Goal: Transaction & Acquisition: Subscribe to service/newsletter

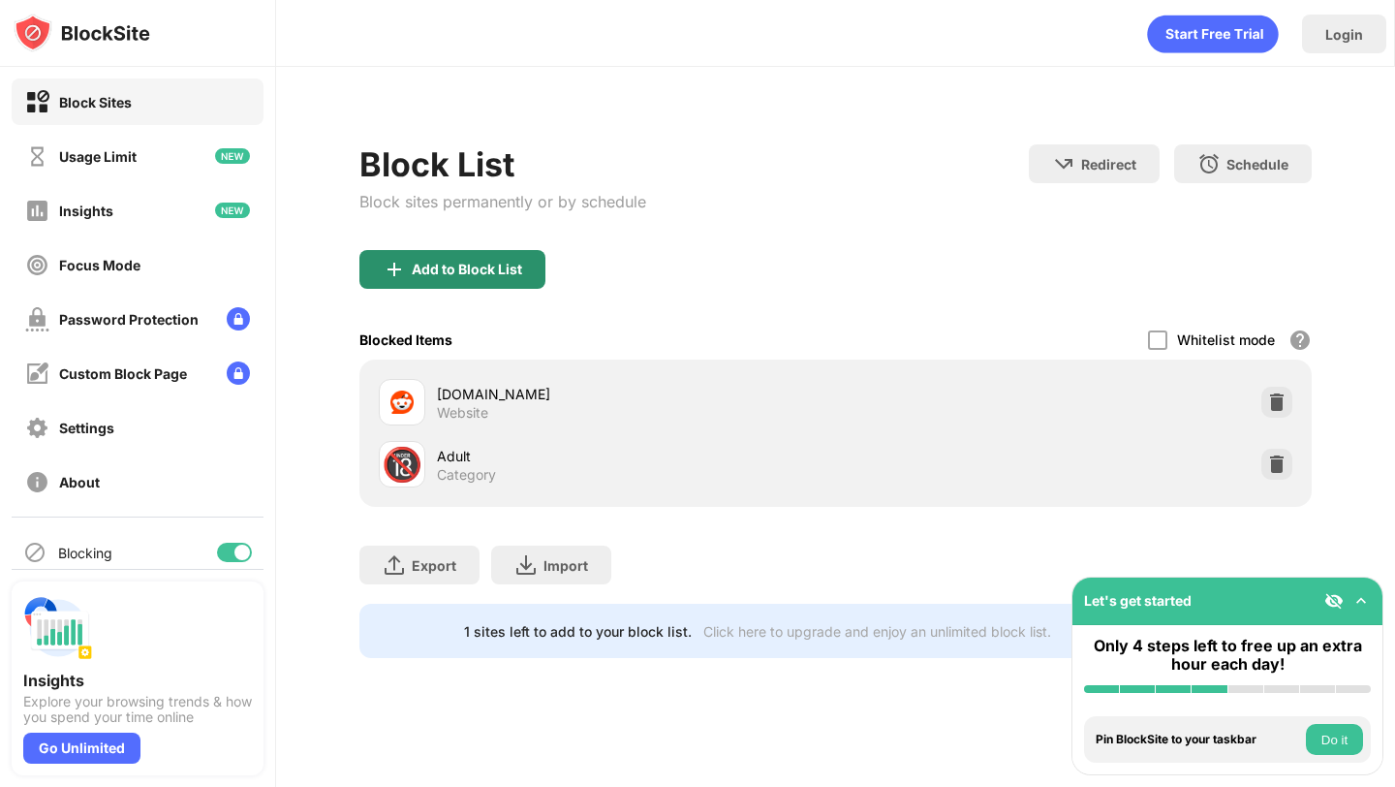
click at [478, 257] on div "Add to Block List" at bounding box center [452, 269] width 186 height 39
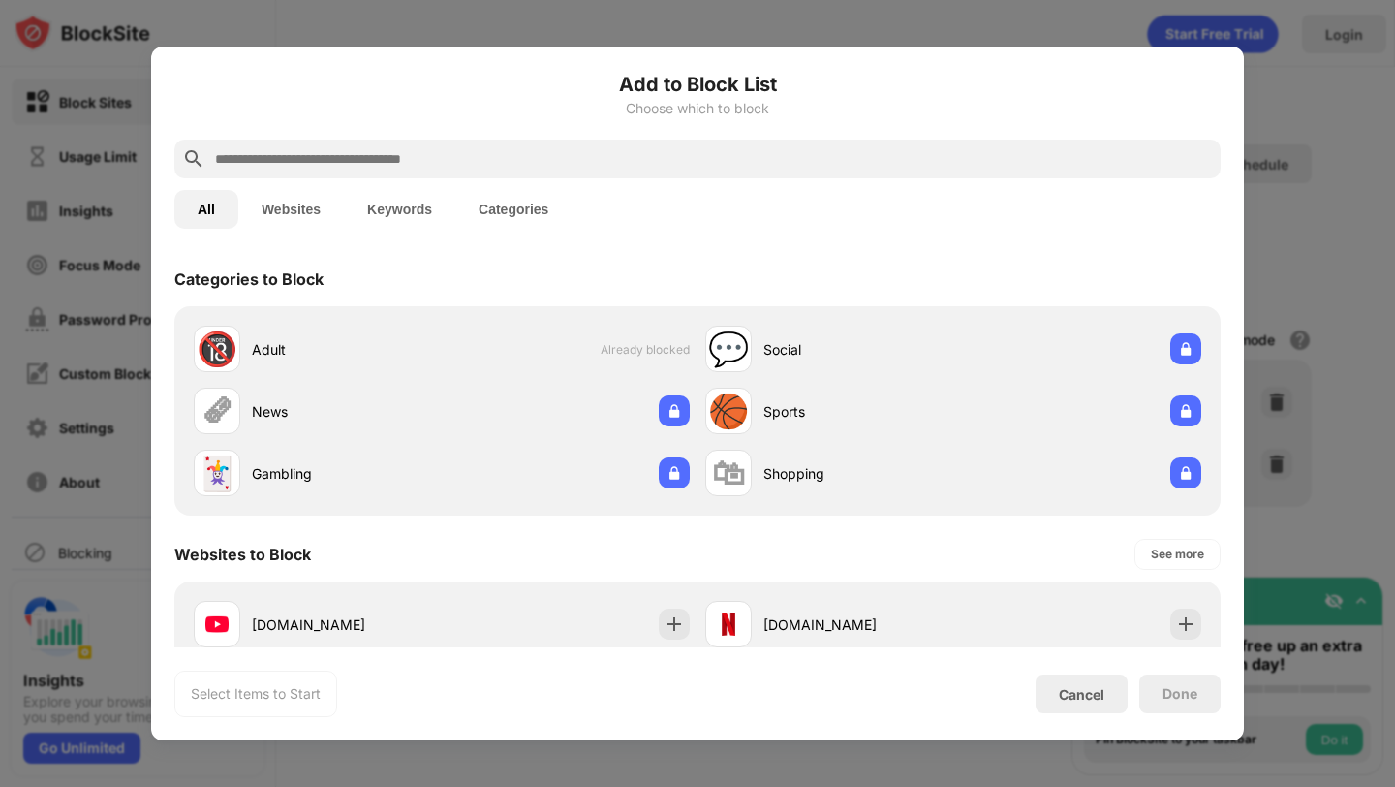
click at [292, 207] on button "Websites" at bounding box center [291, 209] width 106 height 39
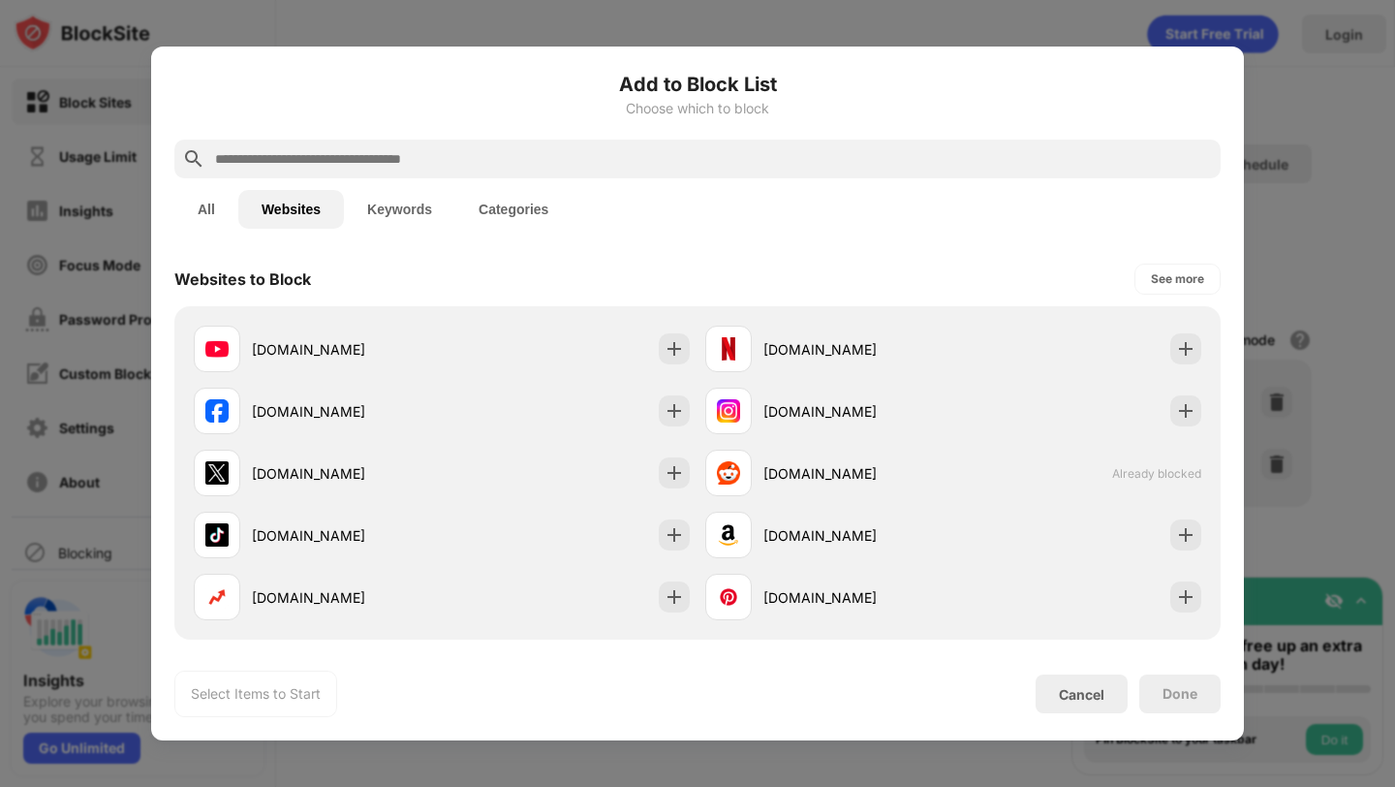
click at [321, 163] on input "text" at bounding box center [713, 158] width 1000 height 23
paste input "**********"
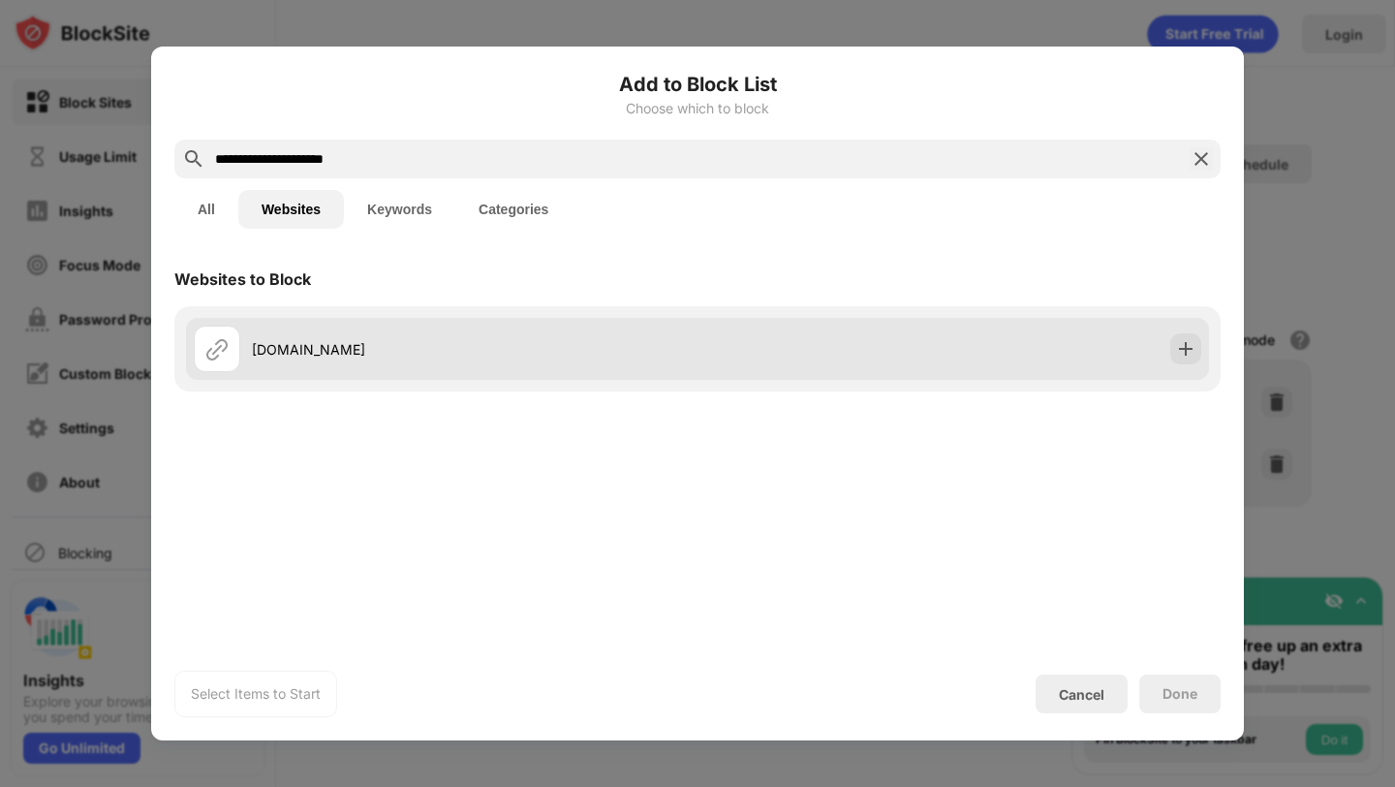
type input "**********"
click at [687, 358] on div "aidungeon.com" at bounding box center [475, 349] width 446 height 20
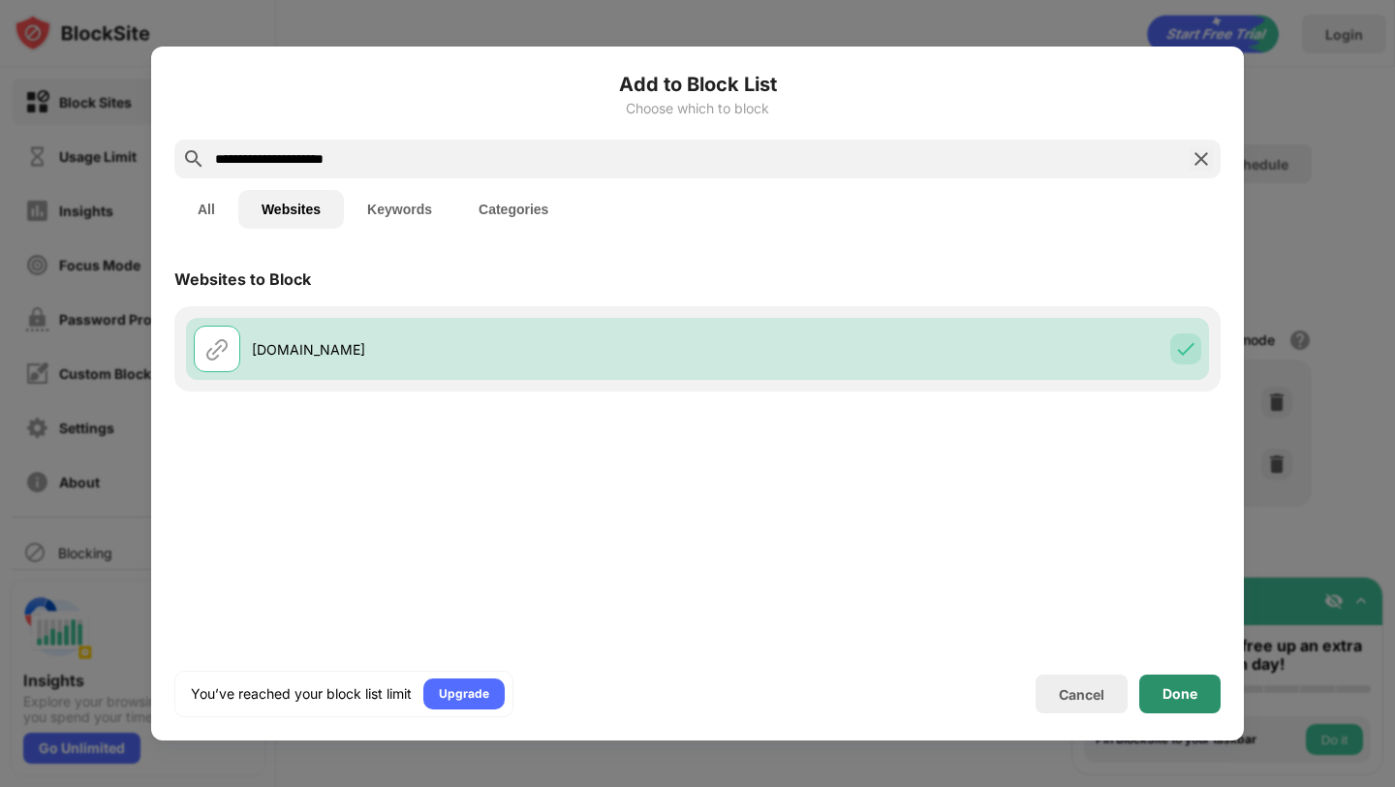
click at [1182, 682] on div "Done" at bounding box center [1179, 693] width 81 height 39
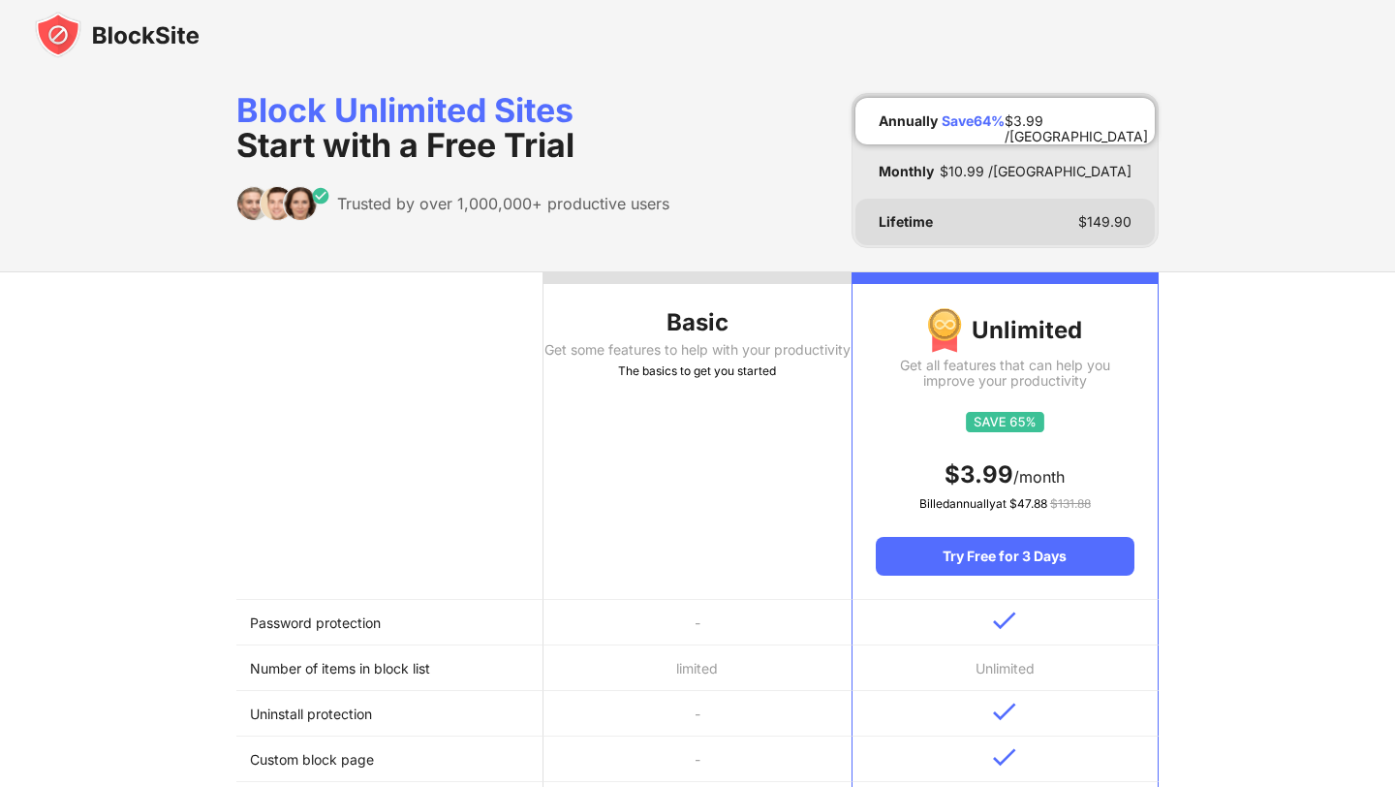
click at [943, 219] on div "Lifetime $ 149.90" at bounding box center [1004, 222] width 299 height 46
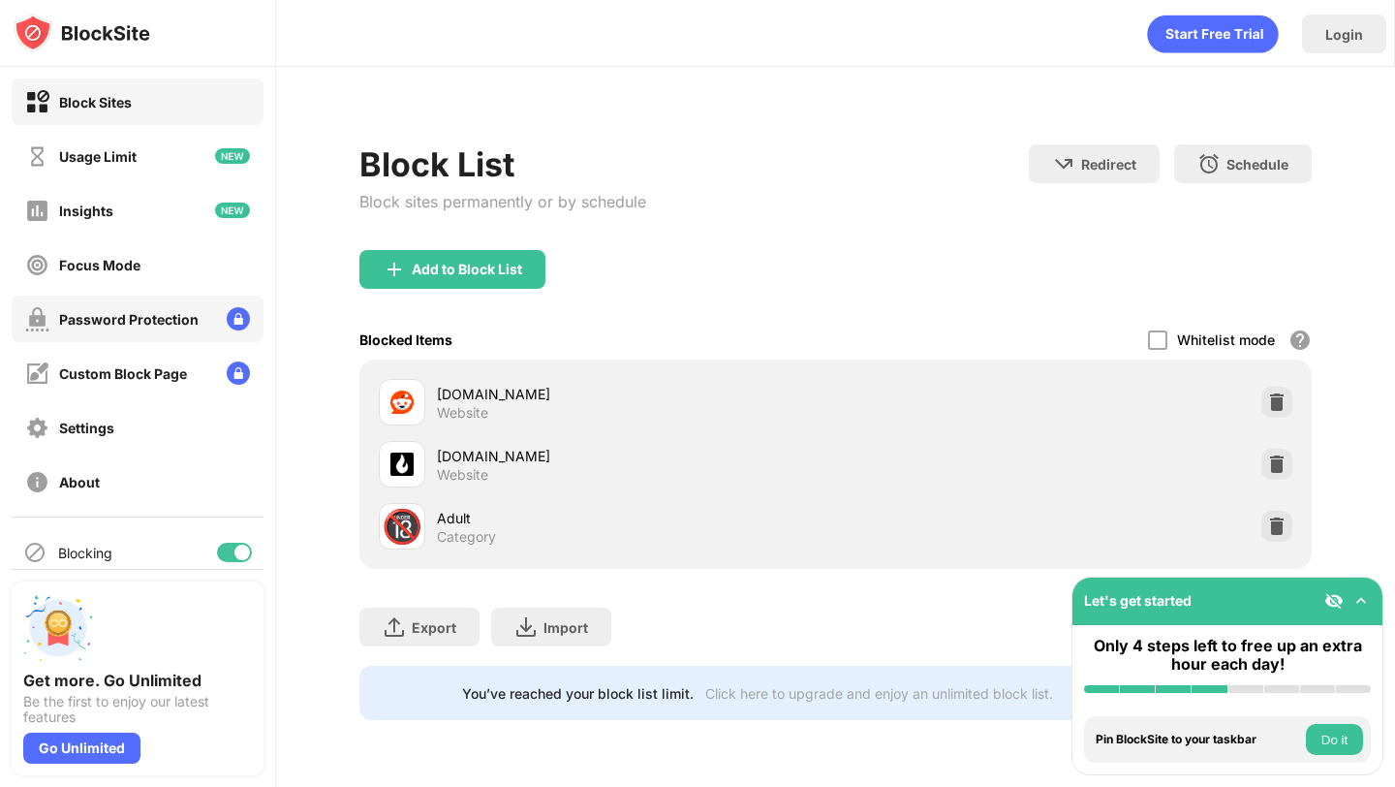
click at [156, 309] on div "Password Protection" at bounding box center [111, 319] width 173 height 24
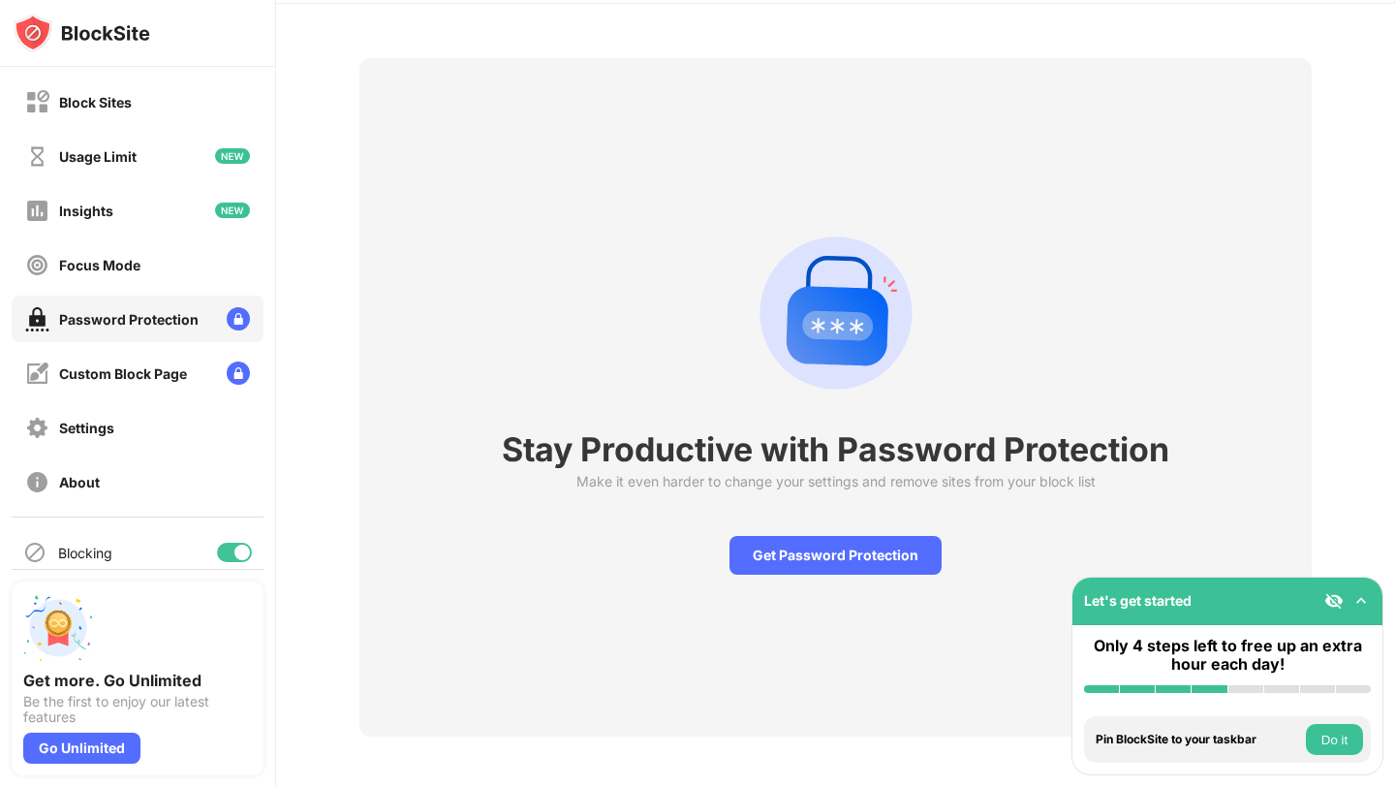
scroll to position [67, 0]
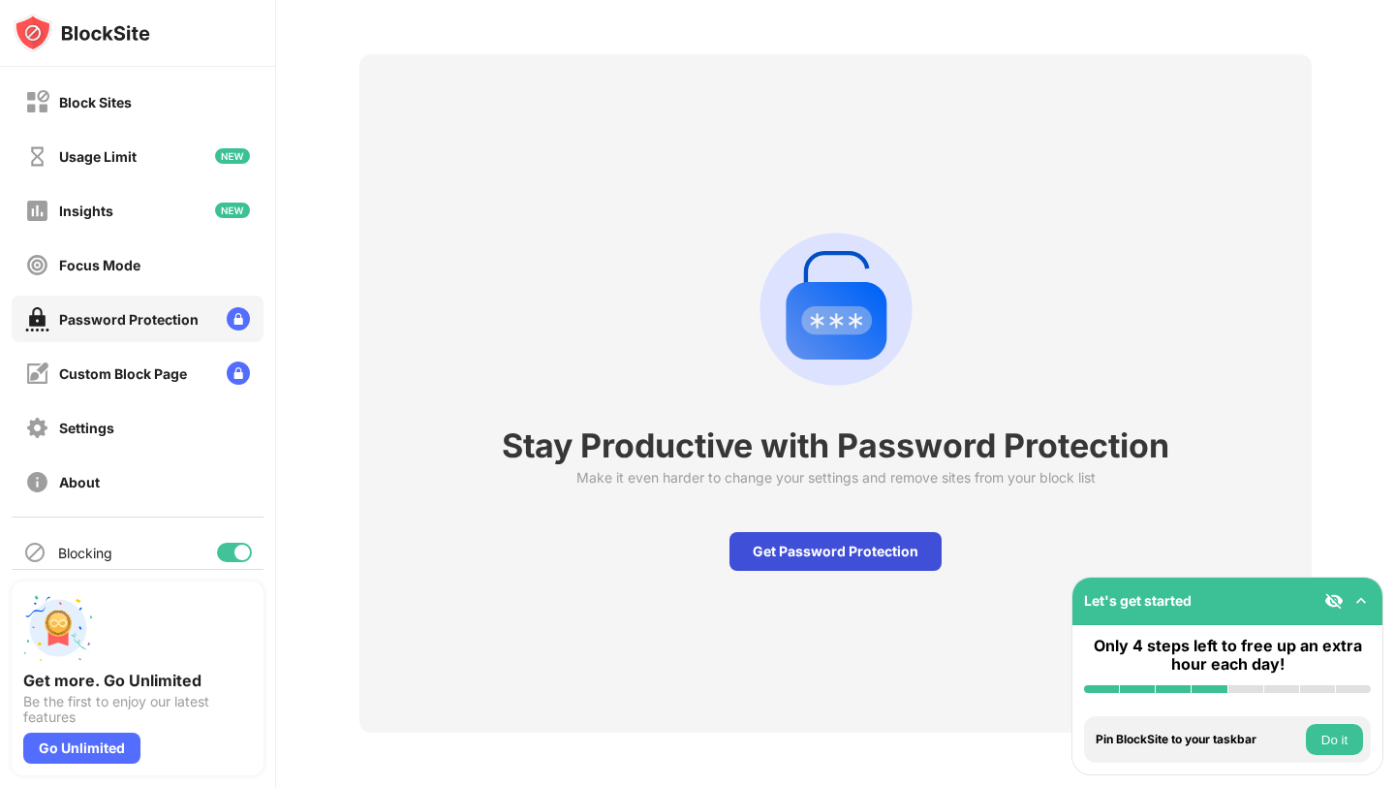
click at [880, 559] on div "Get Password Protection" at bounding box center [835, 551] width 212 height 39
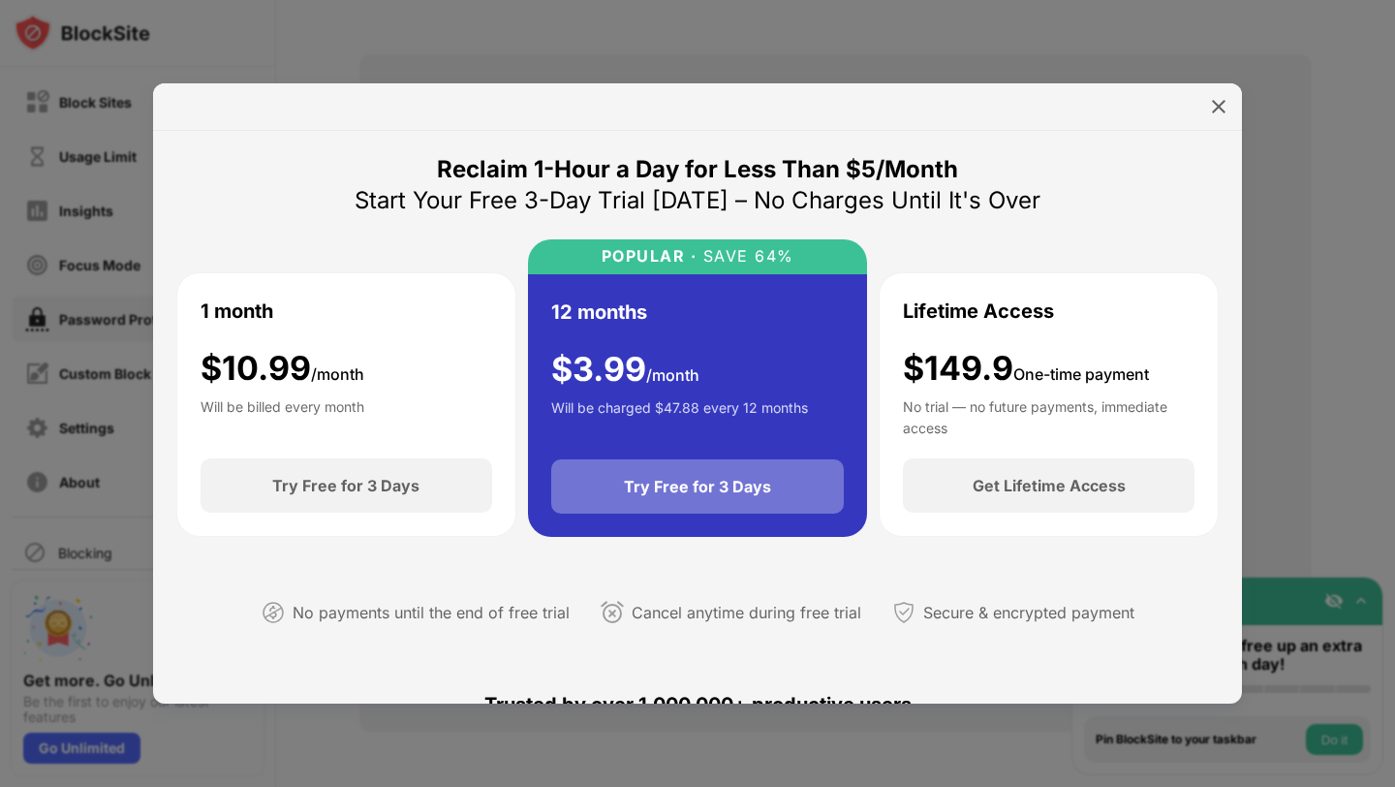
click at [758, 488] on div "Try Free for 3 Days" at bounding box center [697, 486] width 147 height 19
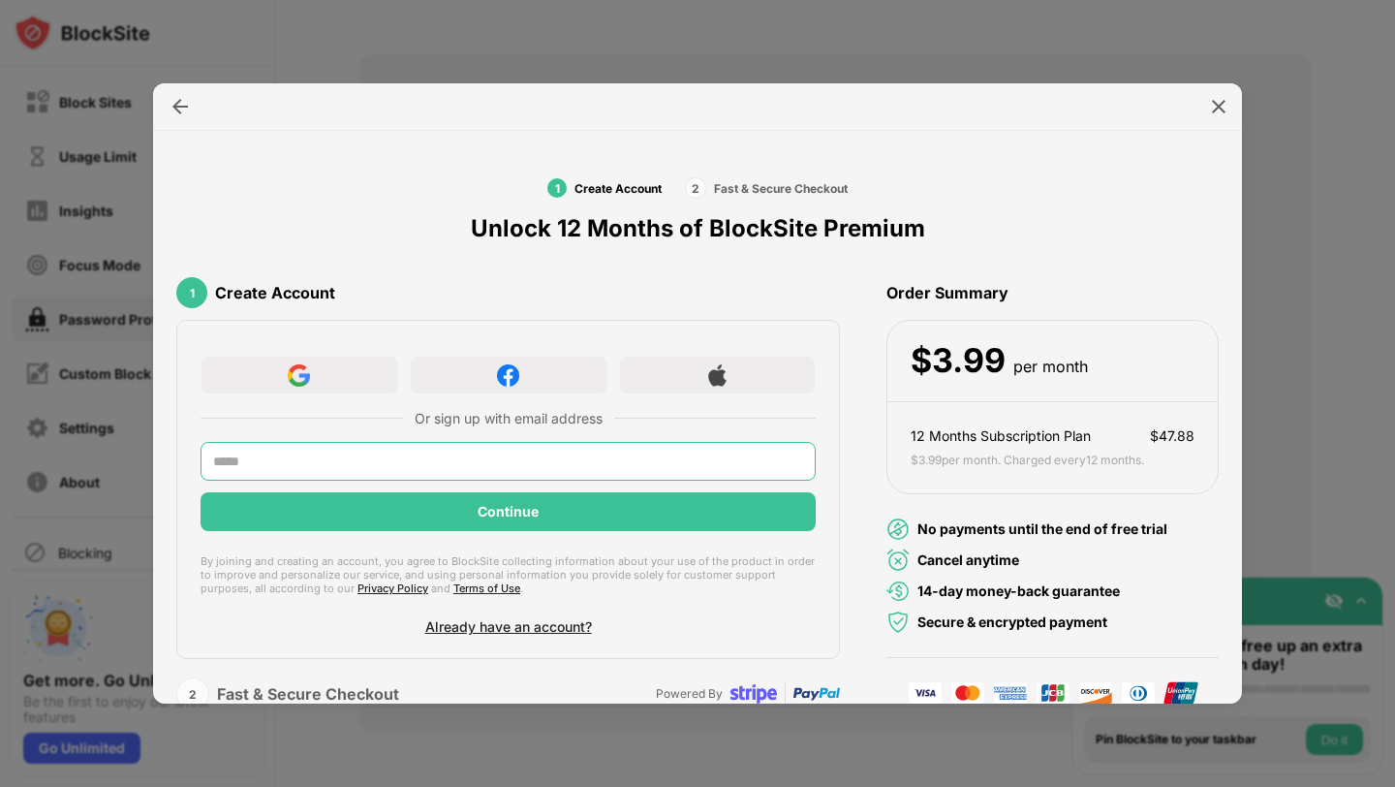
click at [664, 454] on input "text" at bounding box center [508, 461] width 615 height 39
type input "**********"
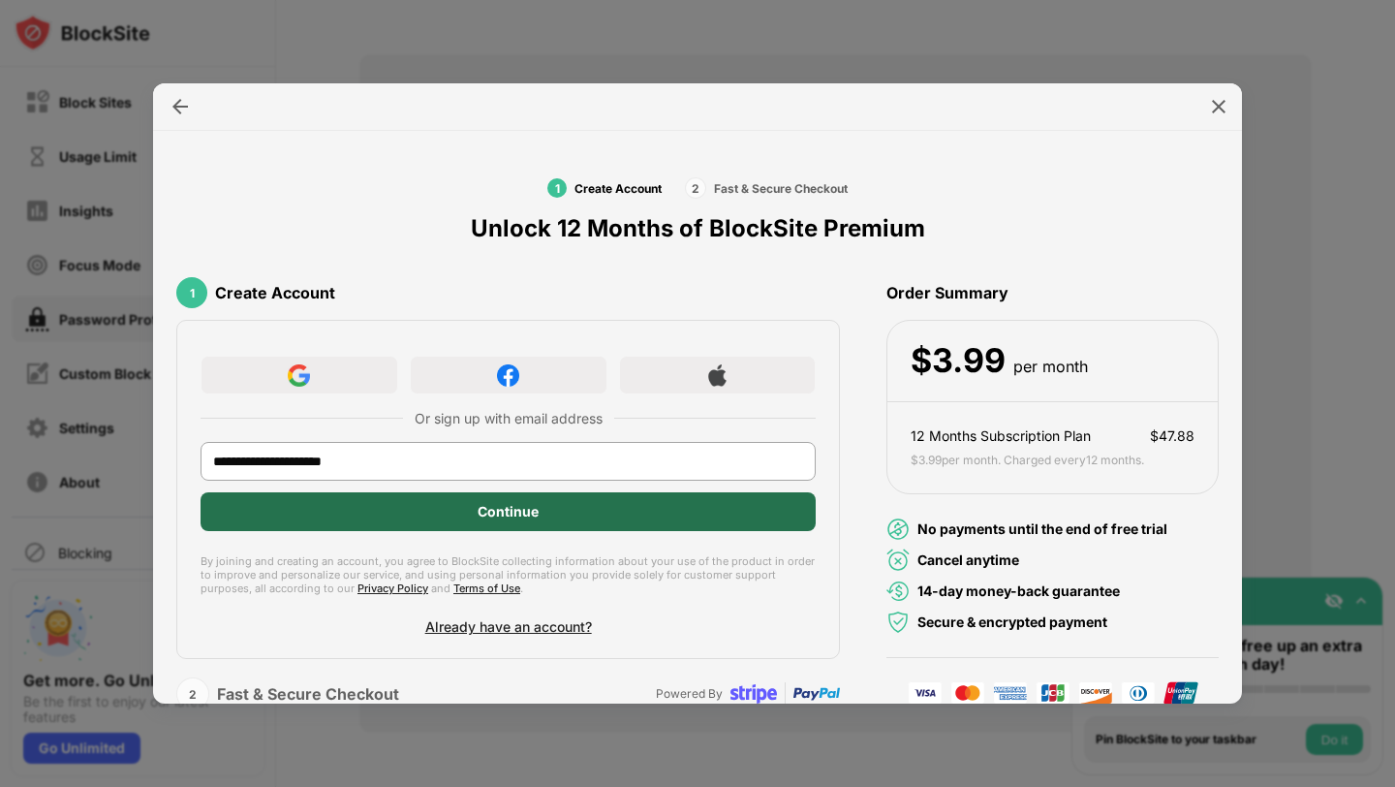
click at [406, 513] on div "Continue" at bounding box center [508, 511] width 615 height 39
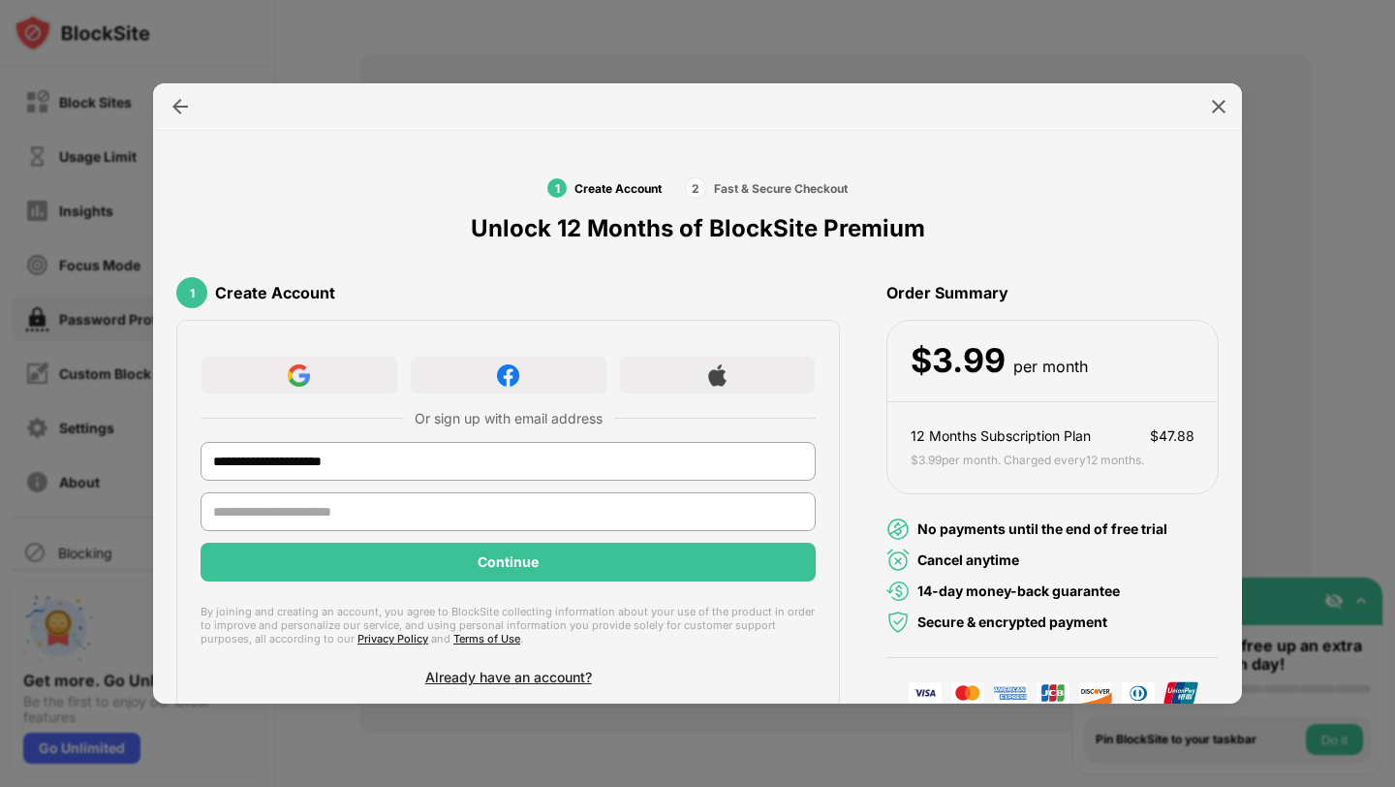
click at [406, 514] on input "text" at bounding box center [508, 511] width 615 height 39
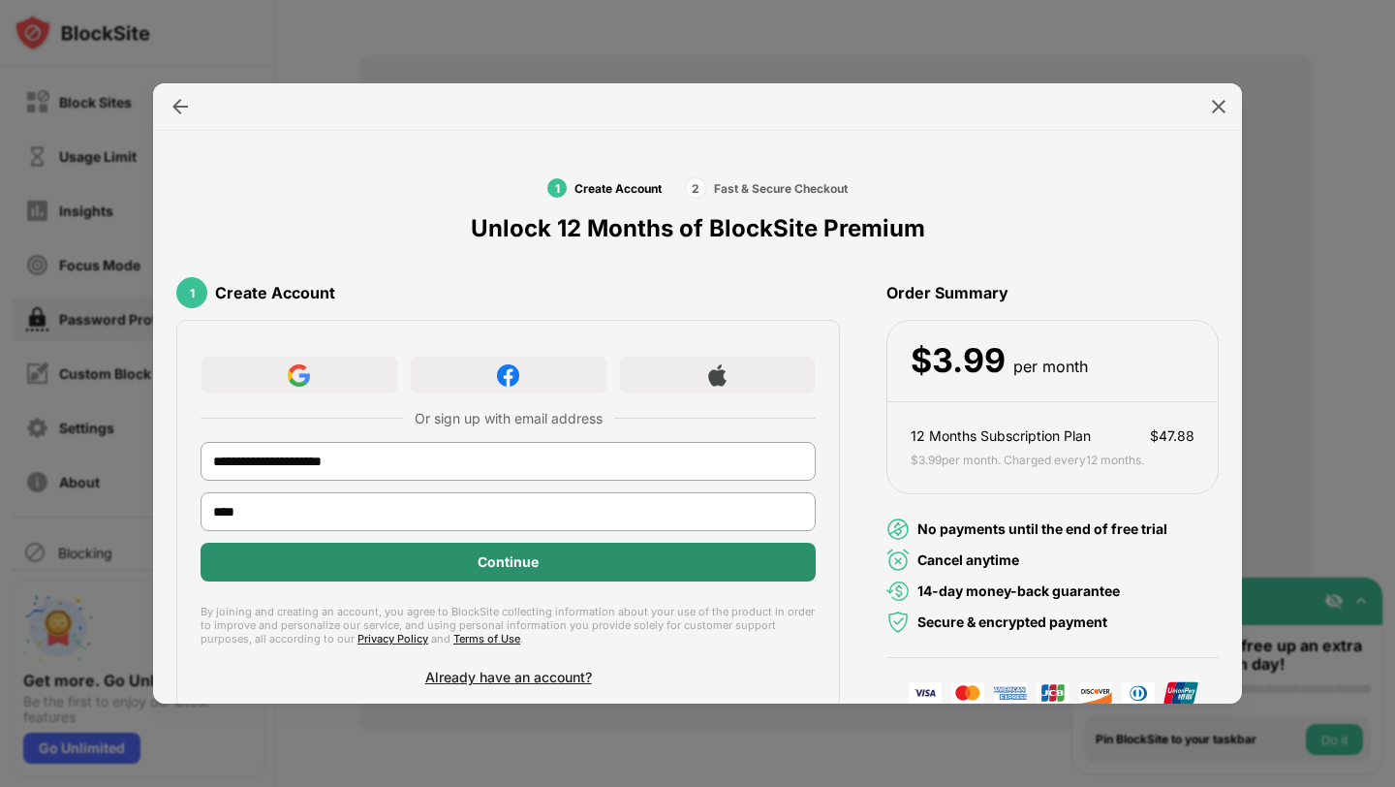
type input "****"
click at [567, 556] on div "Continue" at bounding box center [508, 561] width 615 height 39
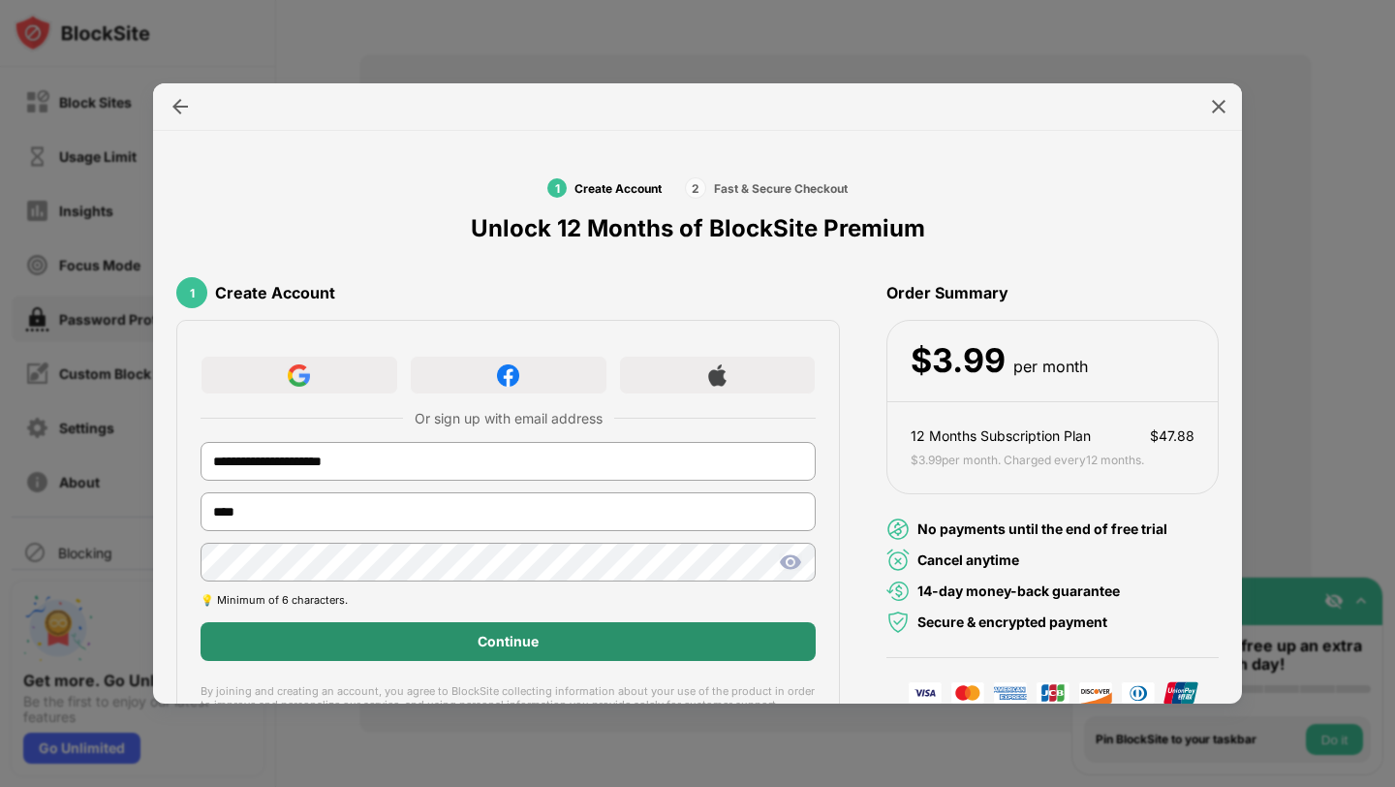
click at [591, 636] on div "Continue" at bounding box center [508, 641] width 615 height 39
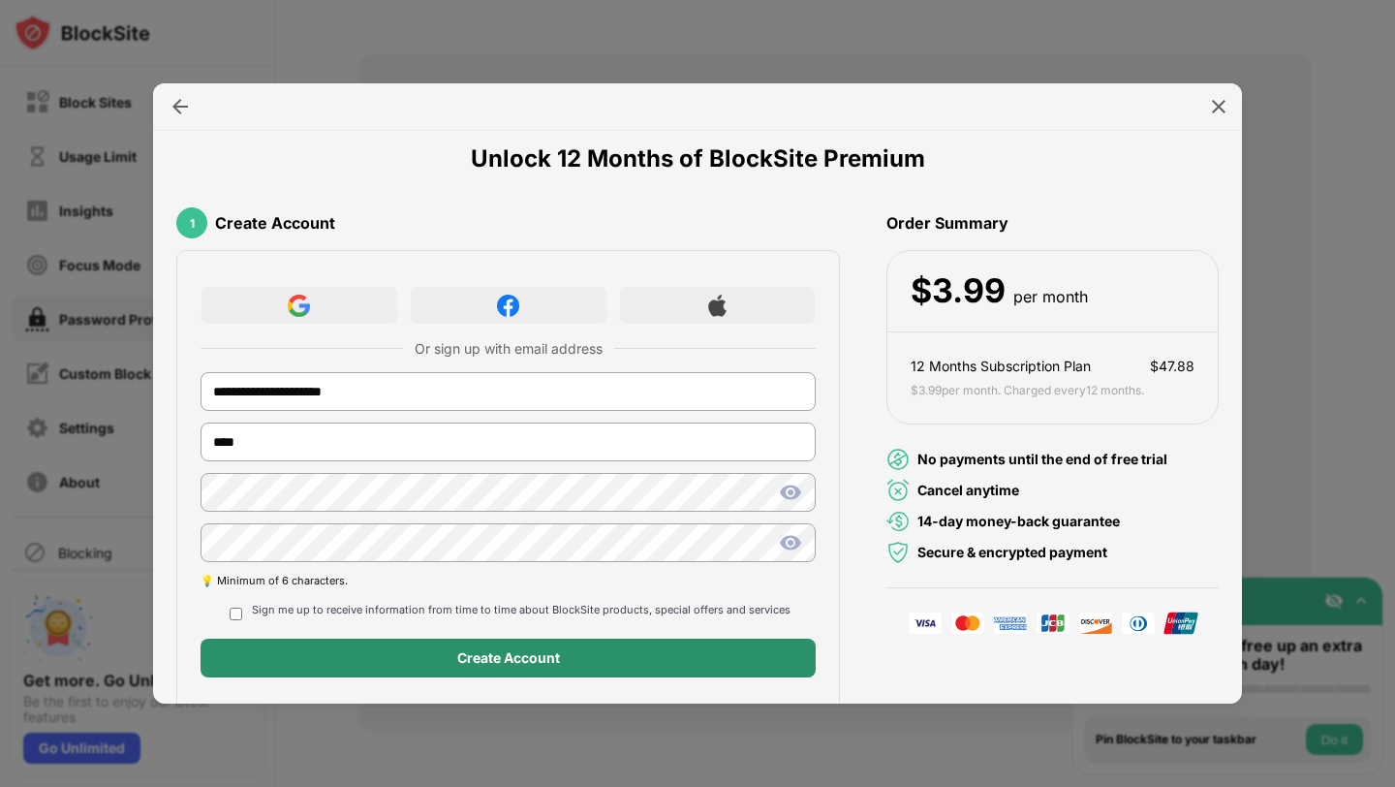
scroll to position [72, 0]
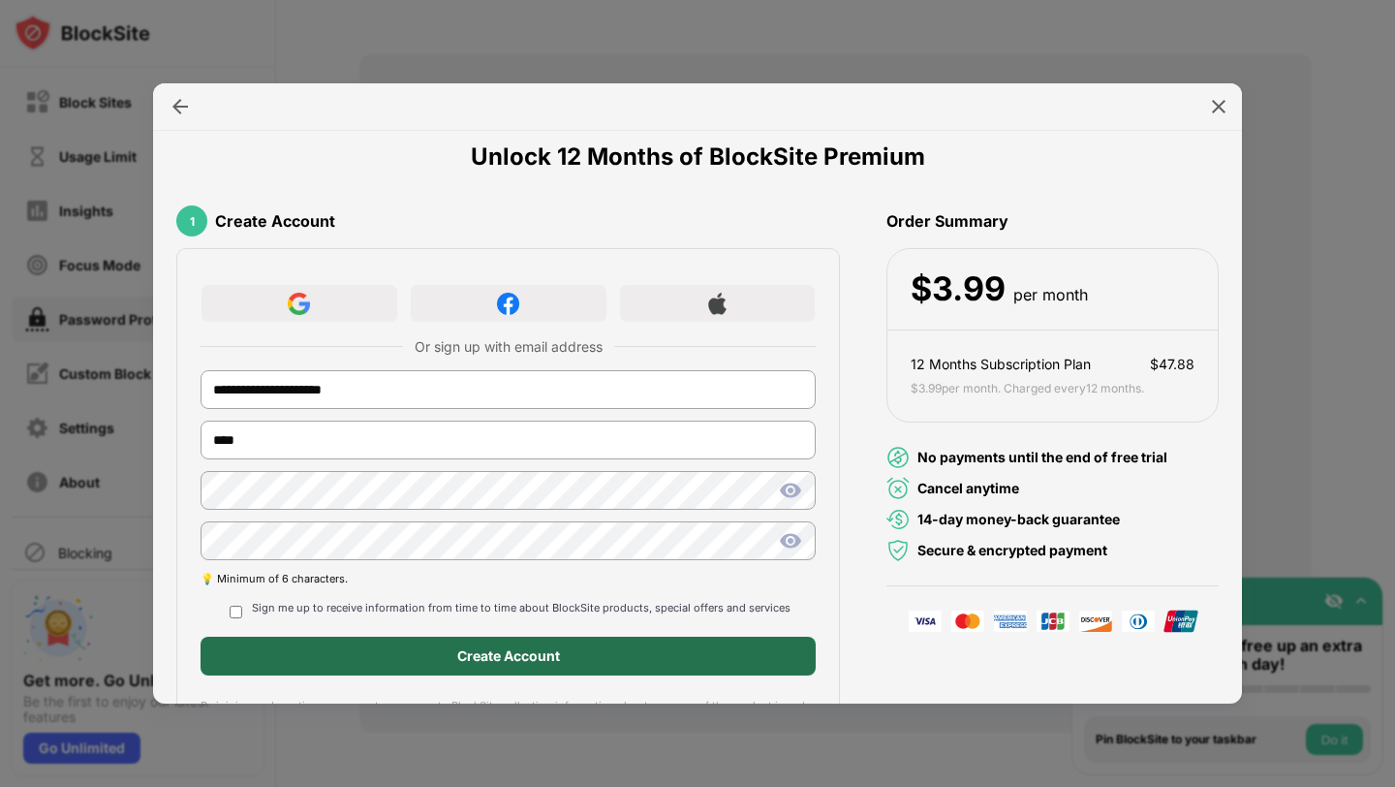
click at [291, 648] on div "Create Account" at bounding box center [508, 655] width 615 height 39
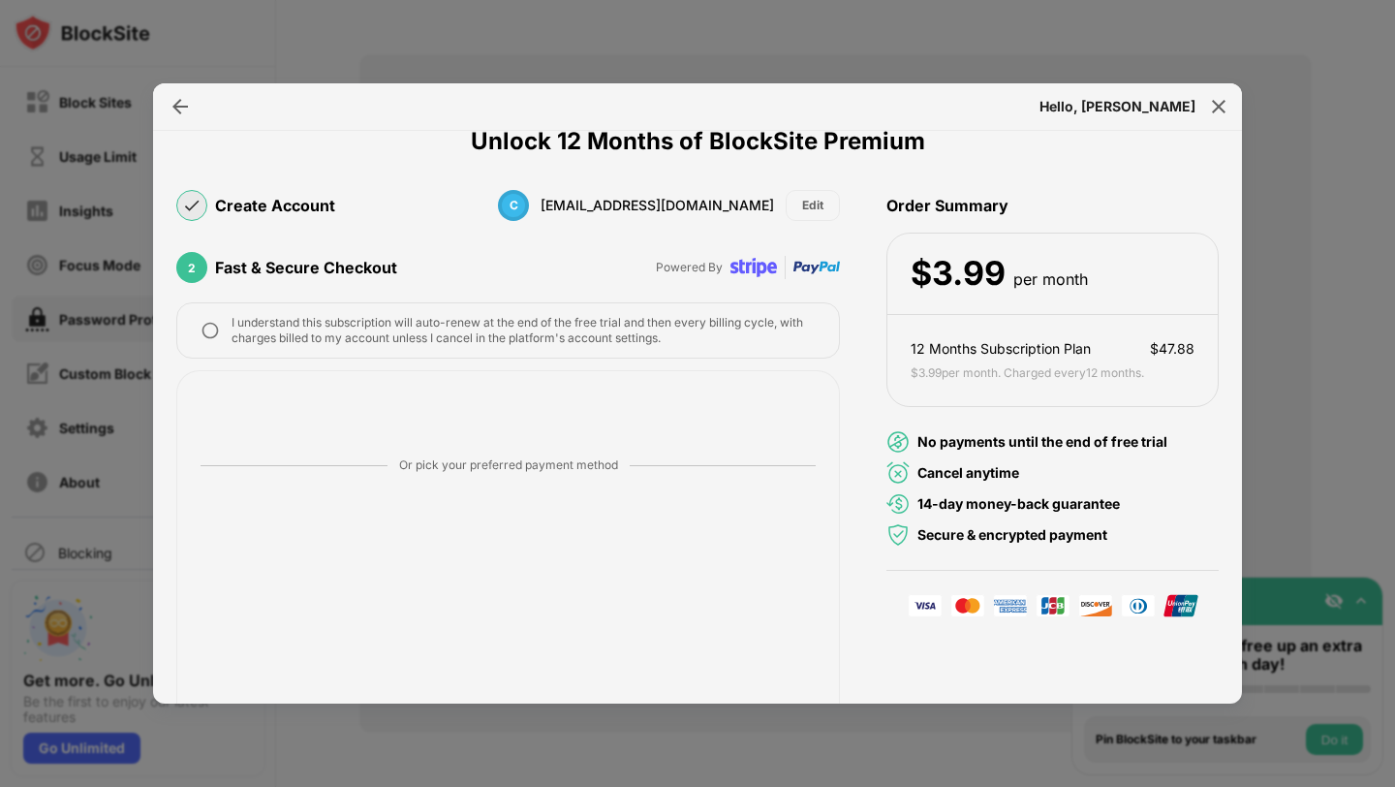
scroll to position [0, 0]
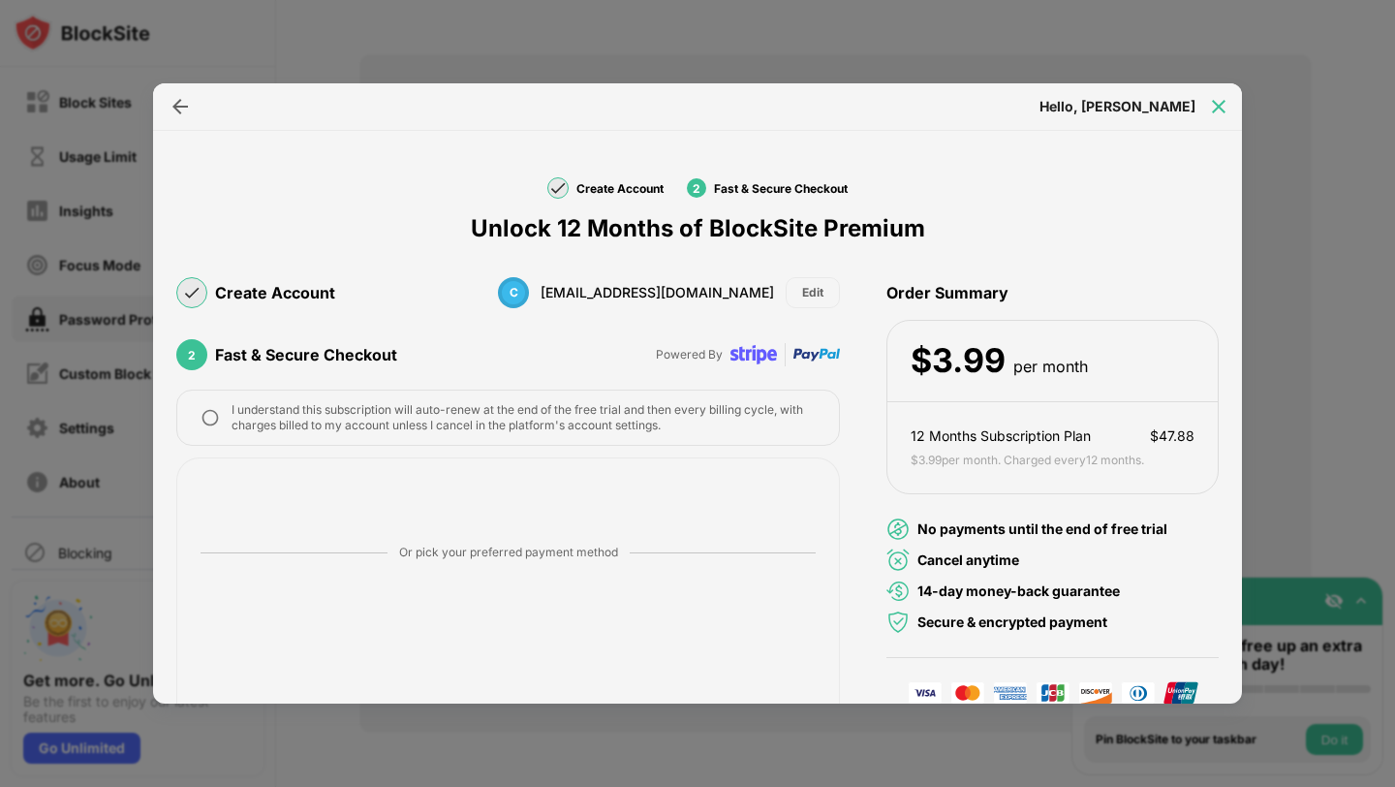
click at [1212, 104] on img at bounding box center [1218, 106] width 19 height 19
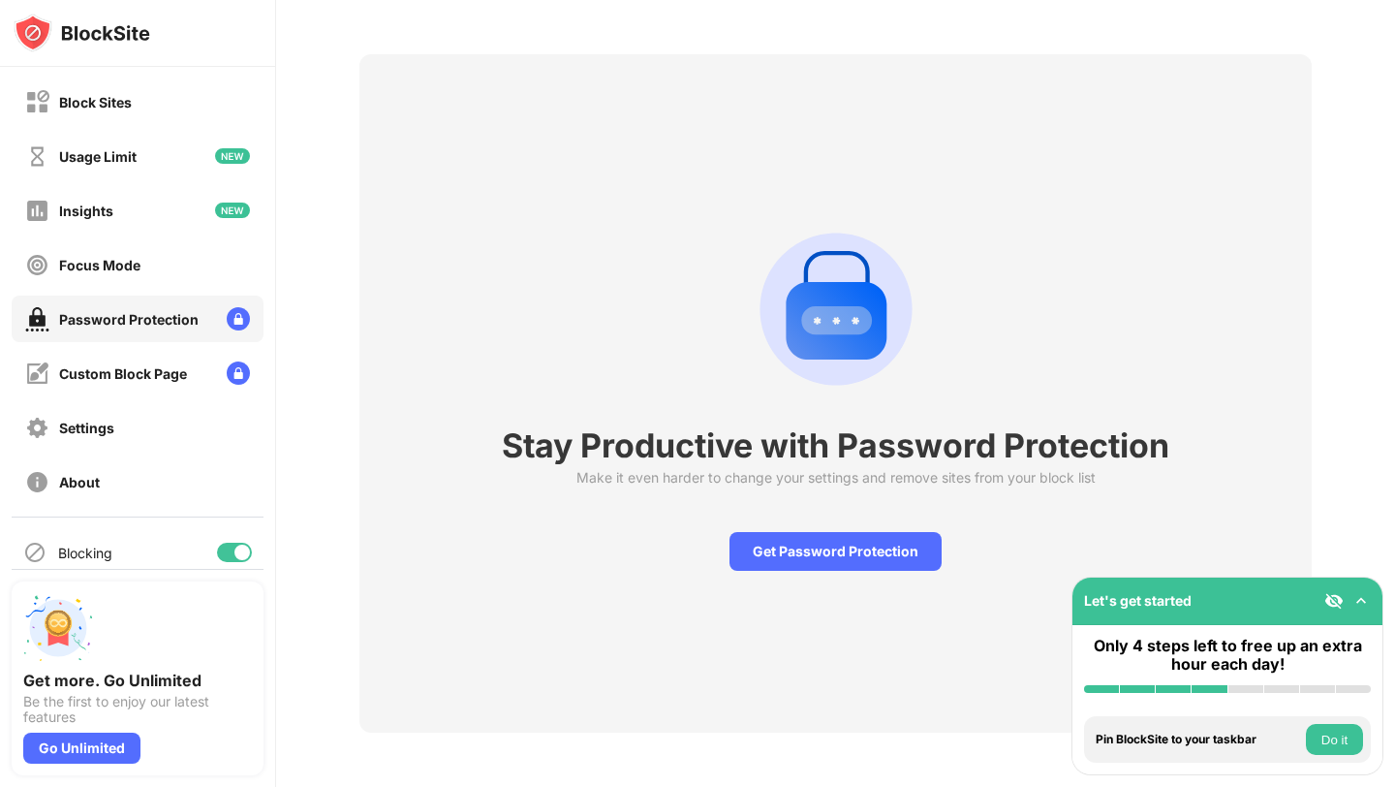
click at [1357, 594] on img at bounding box center [1360, 600] width 19 height 19
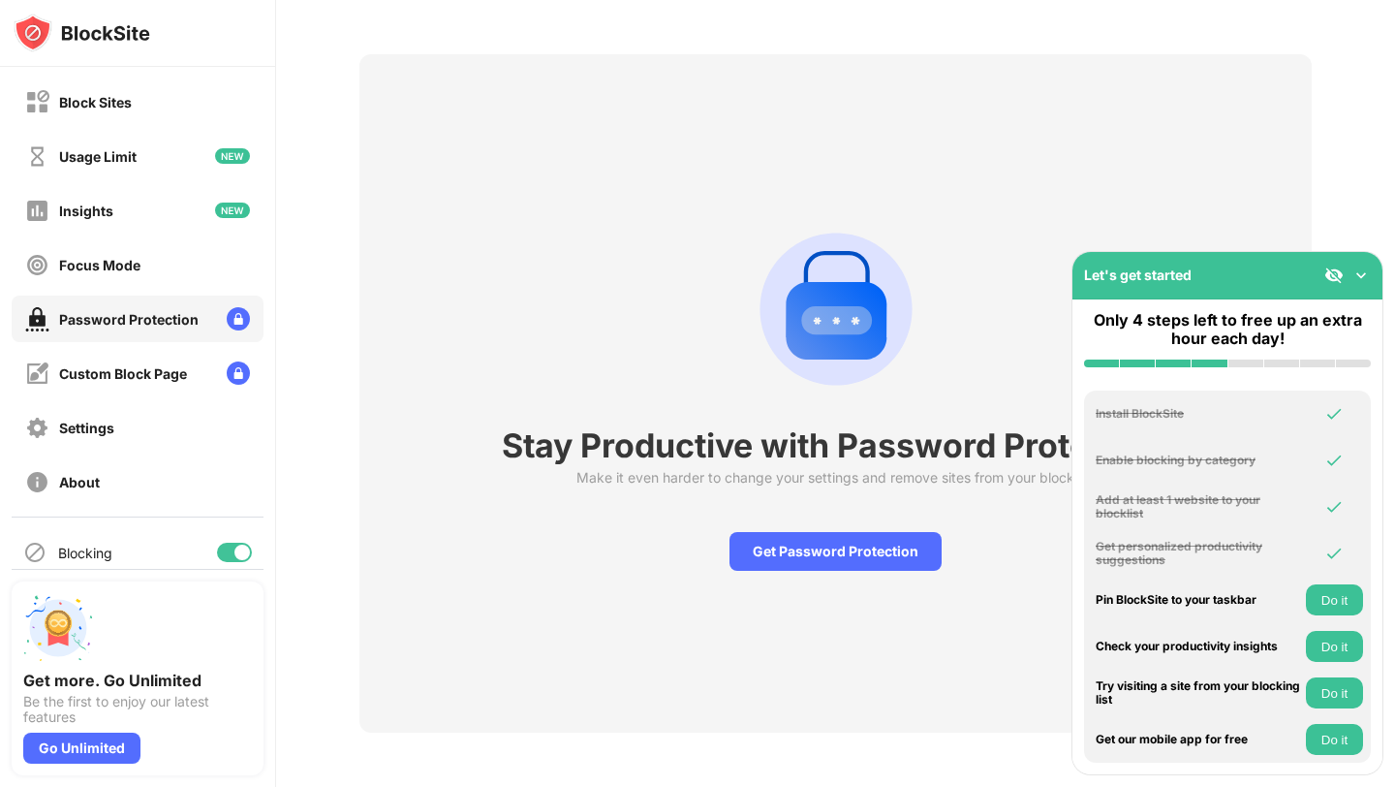
click at [1361, 275] on img at bounding box center [1360, 274] width 19 height 19
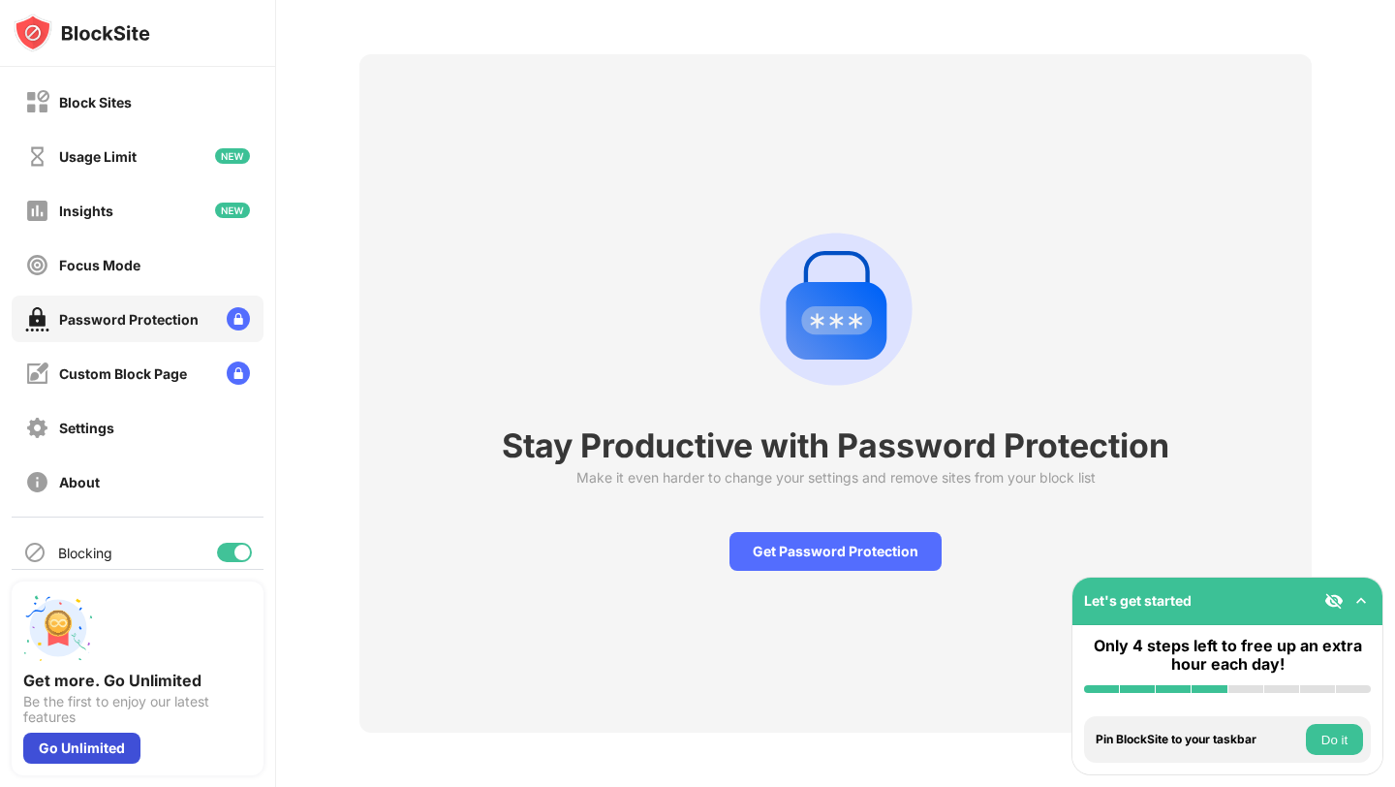
click at [75, 748] on div "Go Unlimited" at bounding box center [81, 747] width 117 height 31
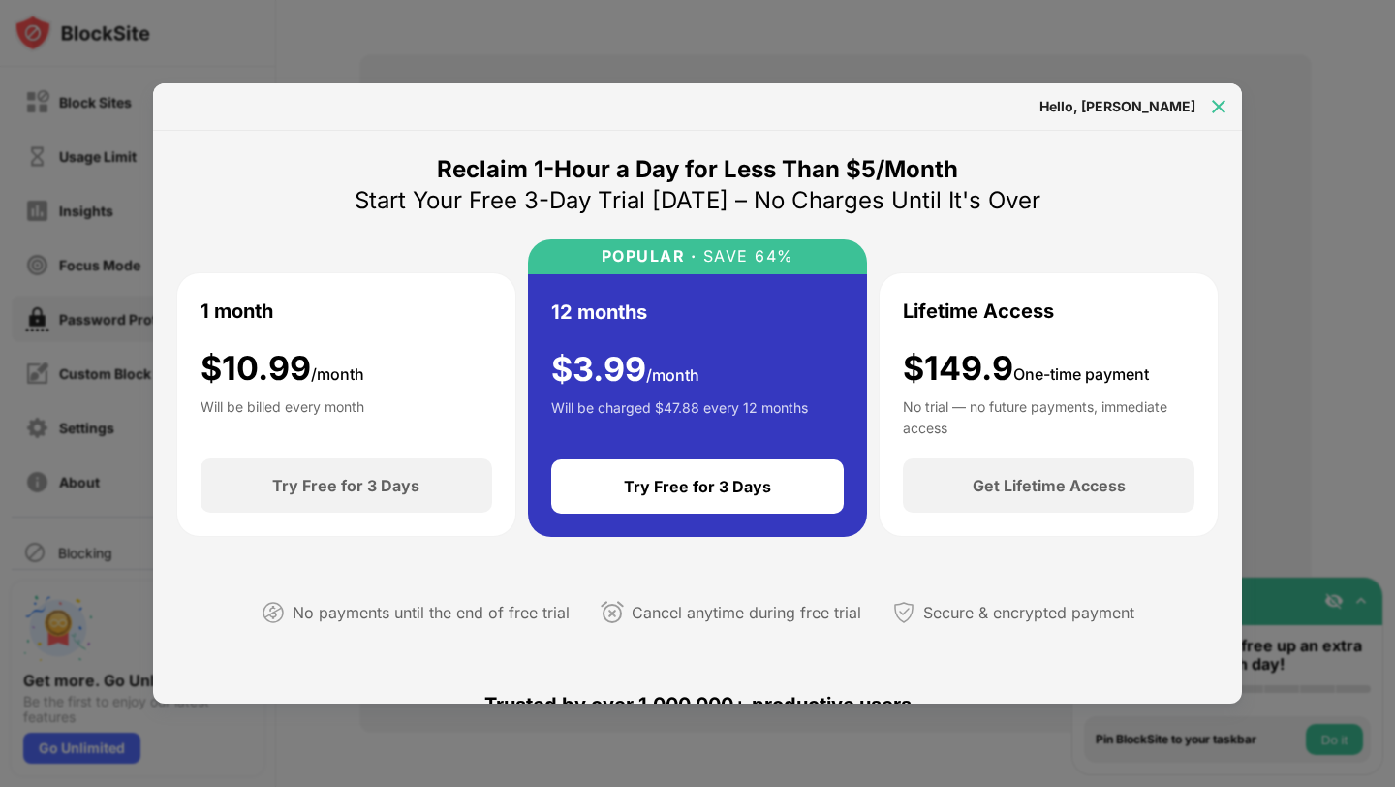
click at [1219, 107] on img at bounding box center [1218, 106] width 19 height 19
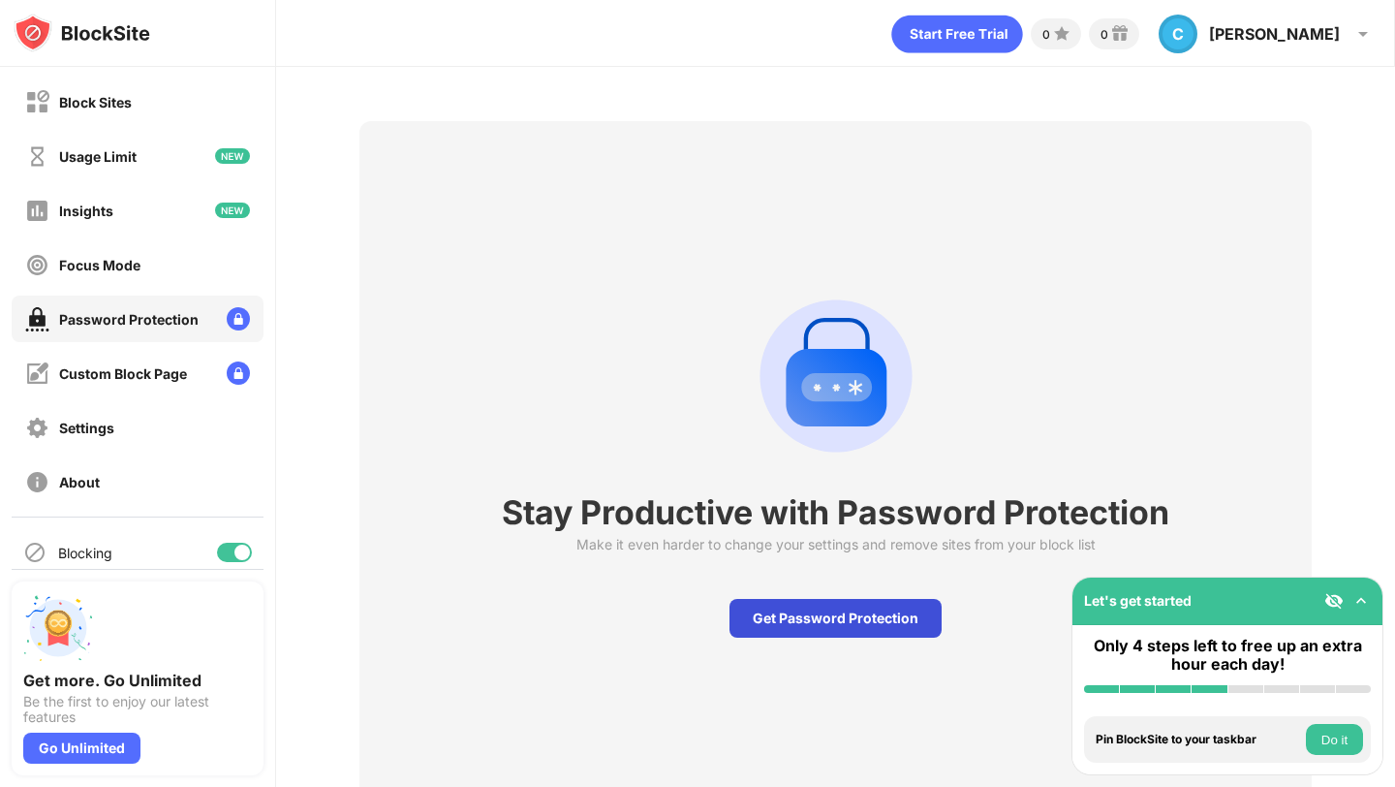
click at [844, 605] on div "Get Password Protection" at bounding box center [835, 618] width 212 height 39
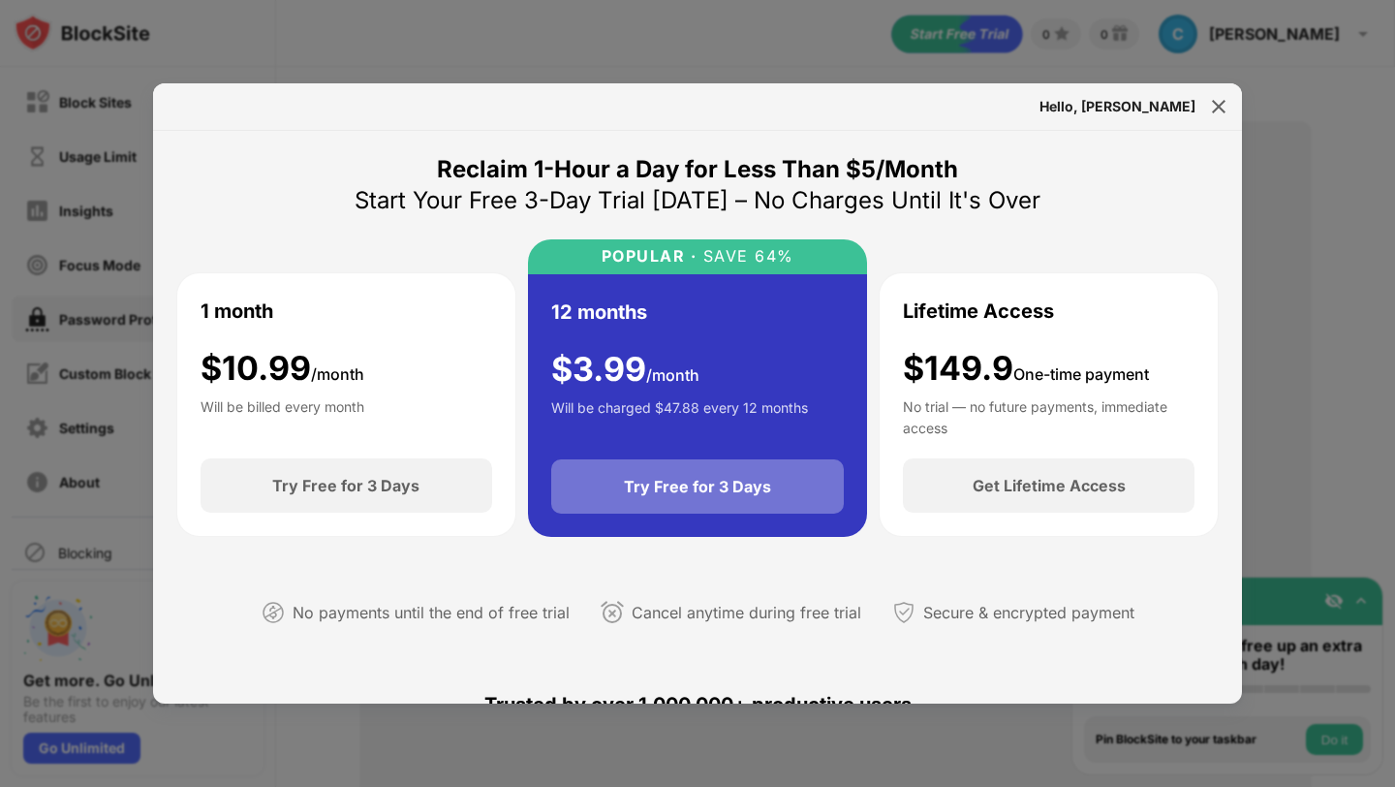
click at [733, 496] on div "Try Free for 3 Days" at bounding box center [698, 486] width 294 height 54
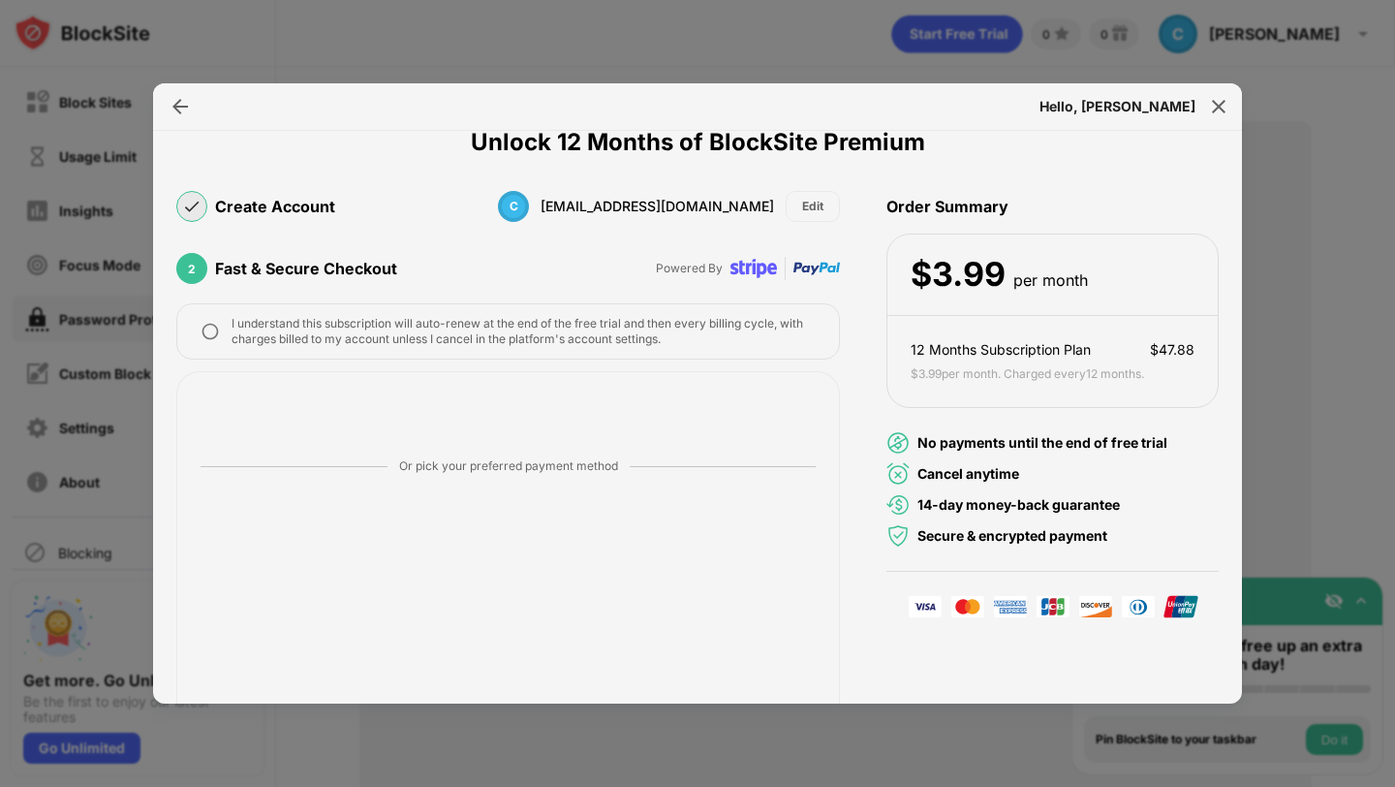
scroll to position [93, 0]
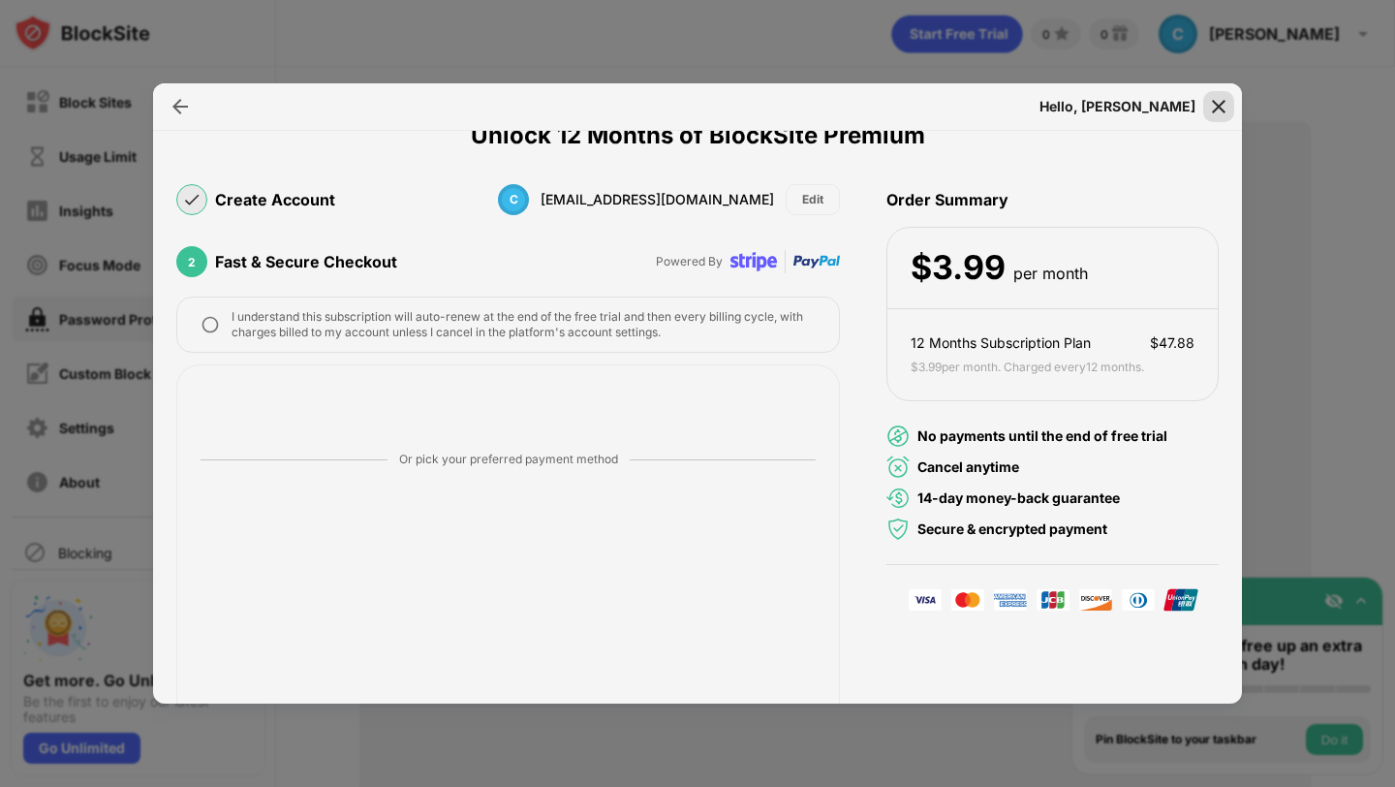
click at [1214, 104] on img at bounding box center [1218, 106] width 19 height 19
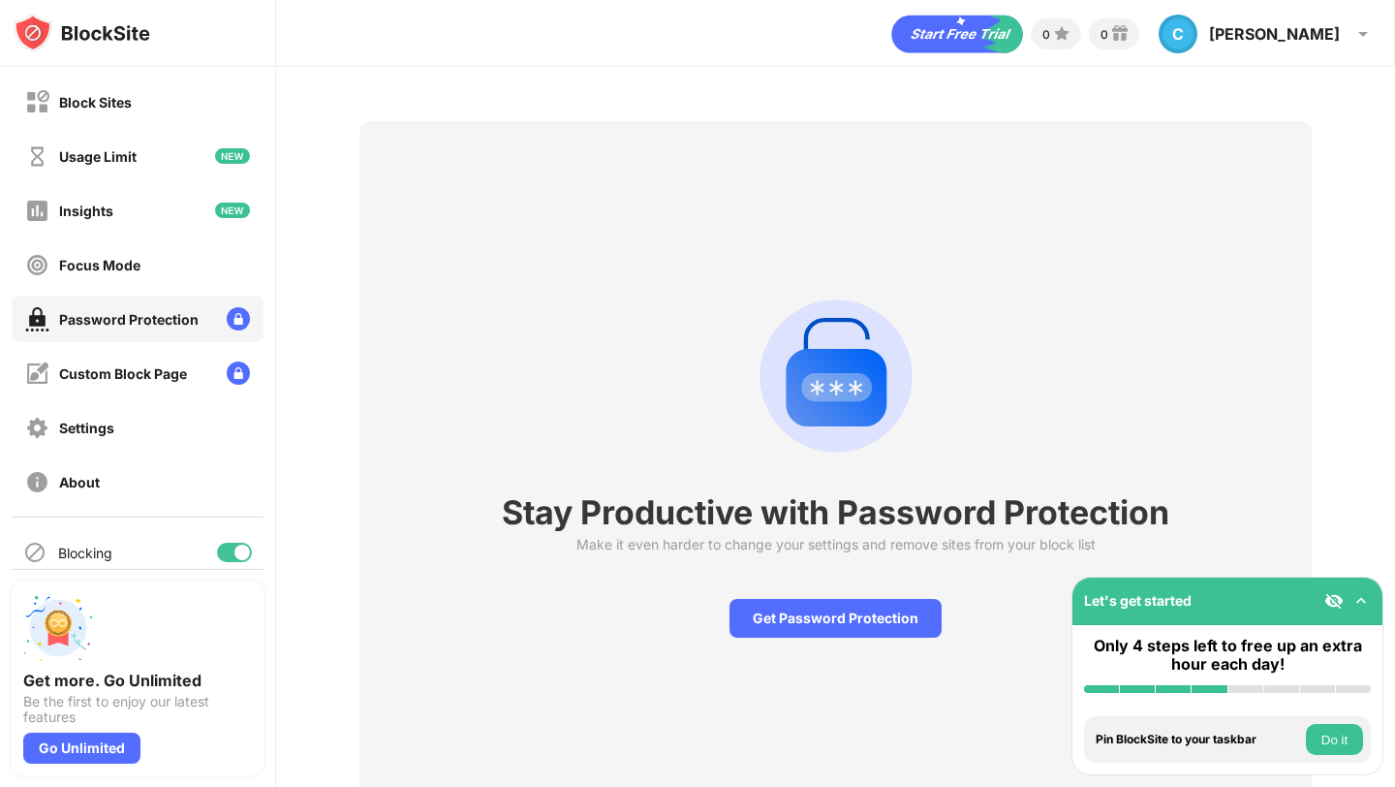
click at [934, 38] on icon "Start Free Trial" at bounding box center [929, 35] width 10 height 8
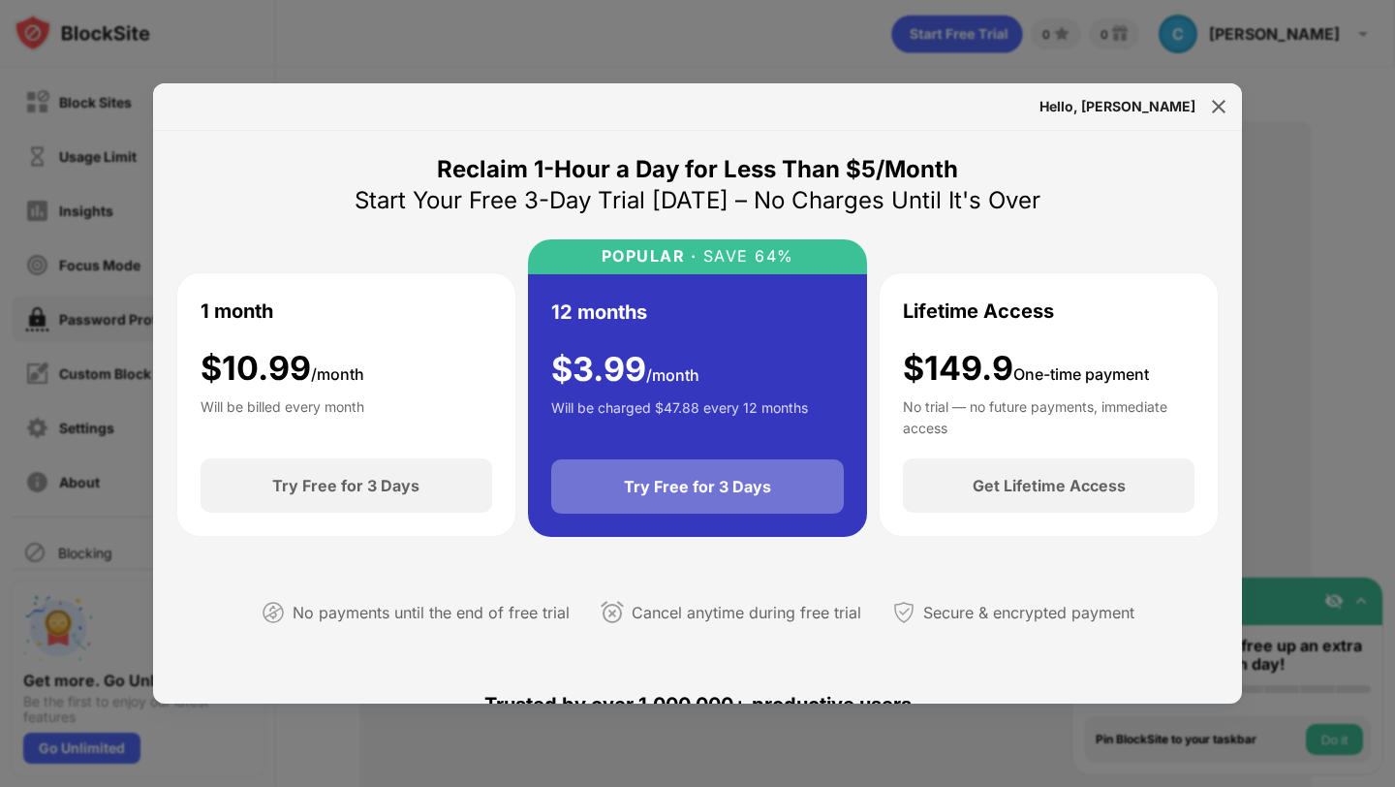
click at [774, 482] on div "Try Free for 3 Days" at bounding box center [698, 486] width 294 height 54
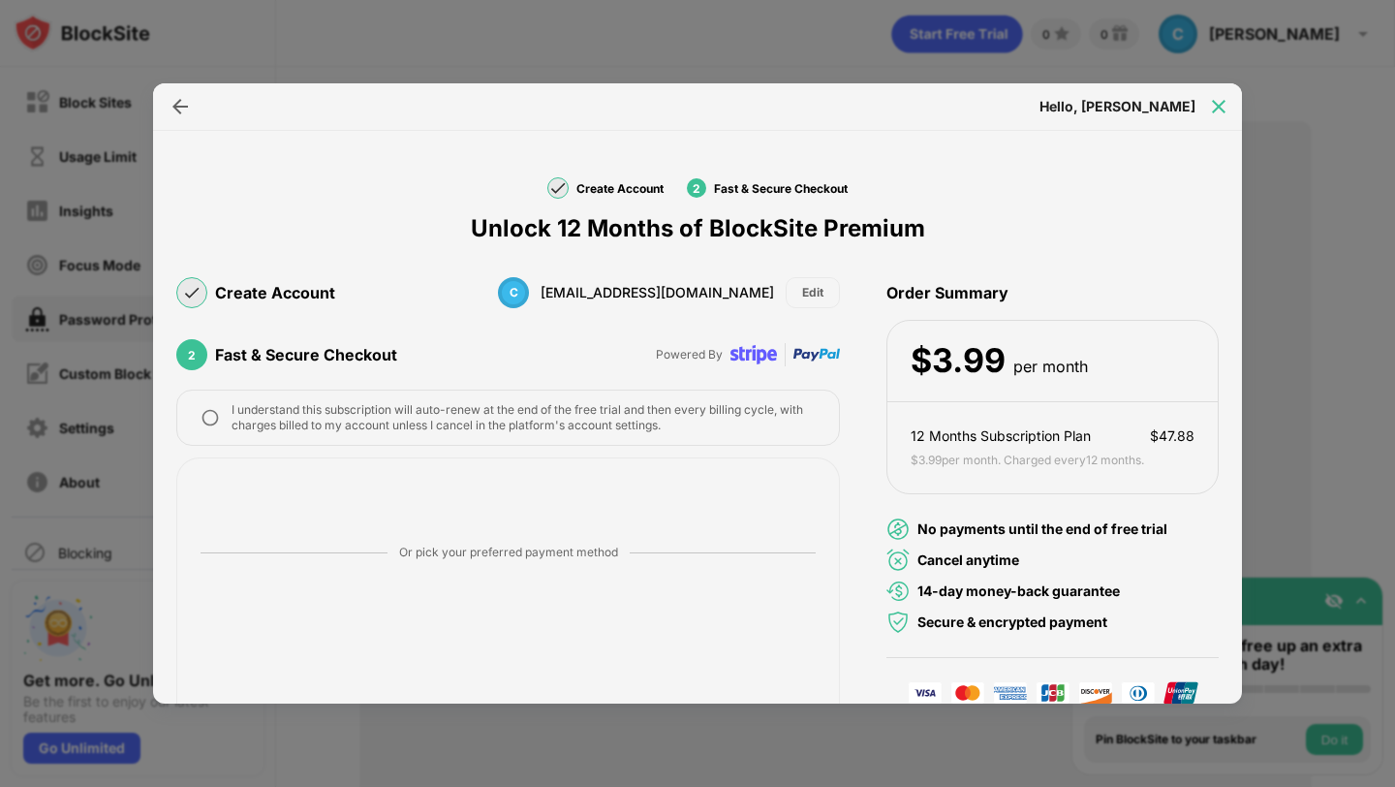
click at [1218, 109] on img at bounding box center [1218, 106] width 19 height 19
